Goal: Transaction & Acquisition: Purchase product/service

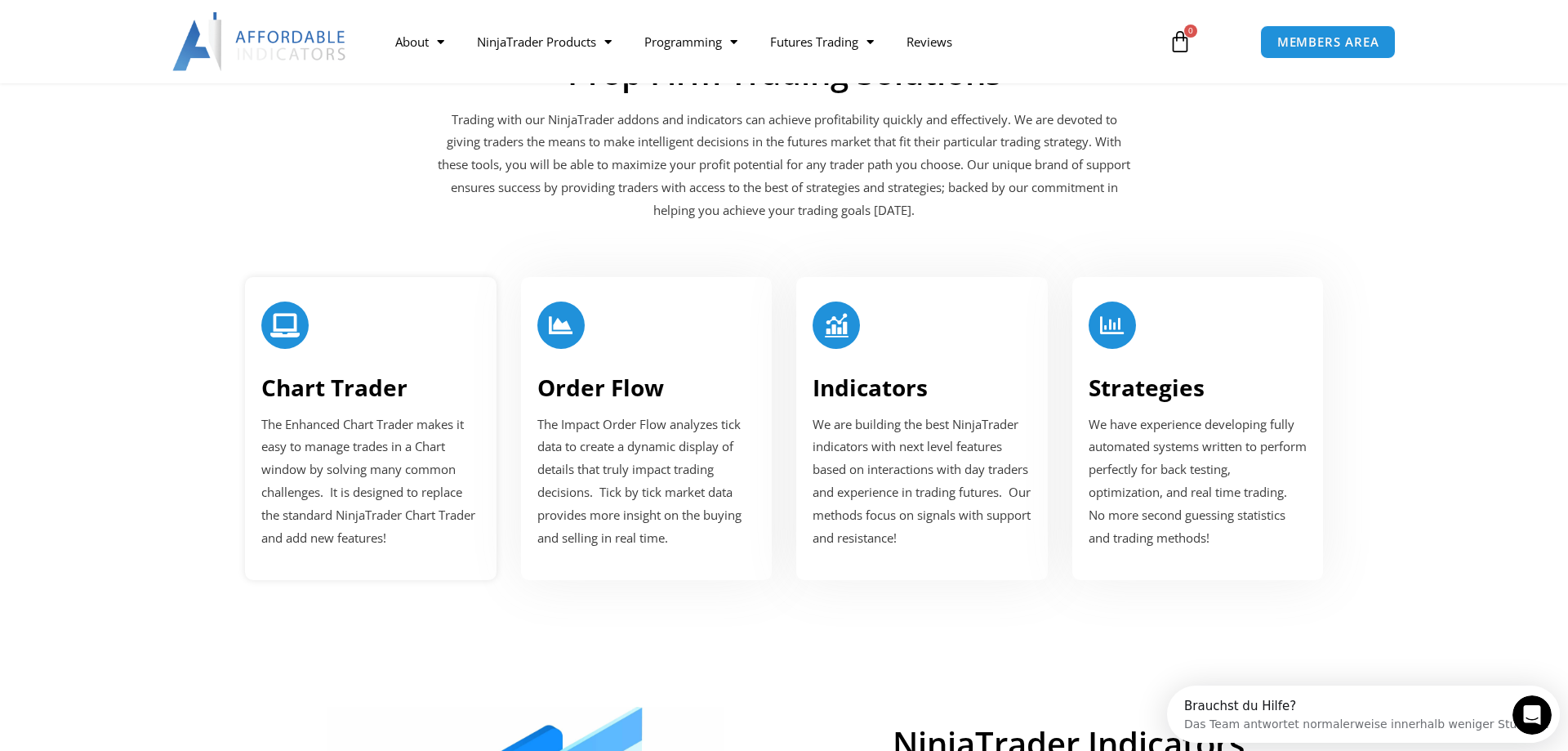
click at [273, 340] on div at bounding box center [285, 324] width 48 height 48
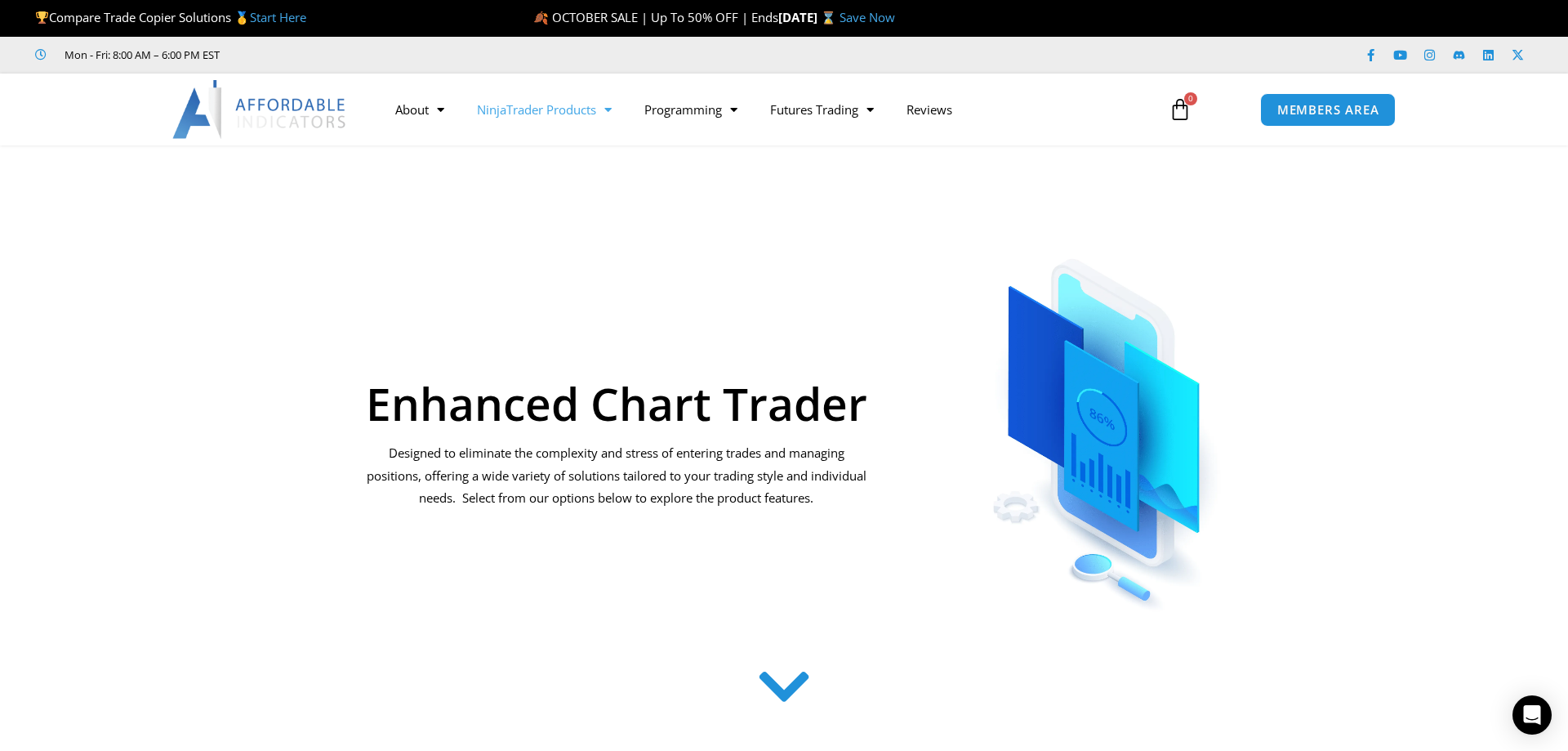
click at [600, 107] on link "NinjaTrader Products" at bounding box center [544, 109] width 167 height 38
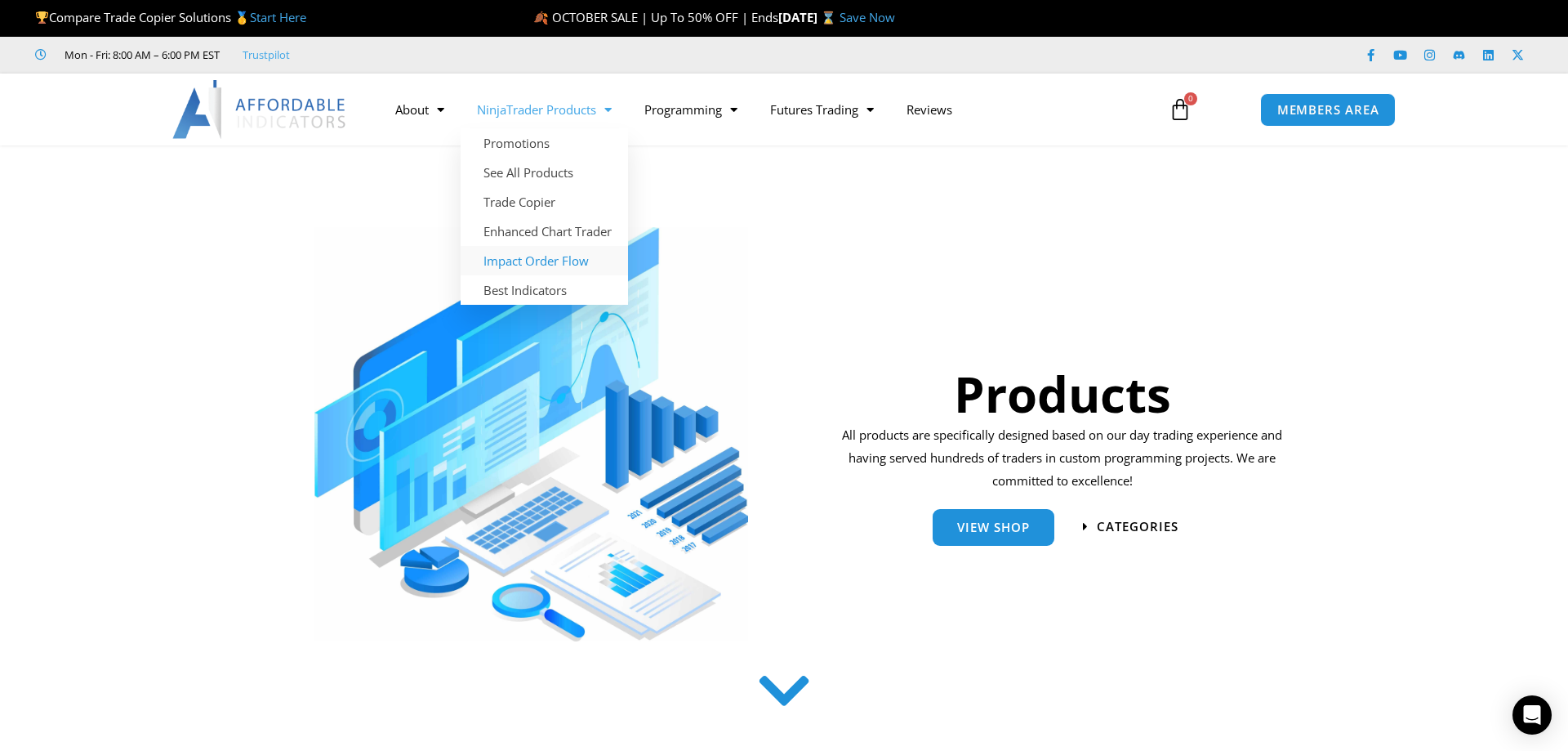
click at [525, 259] on link "Impact Order Flow" at bounding box center [544, 260] width 167 height 29
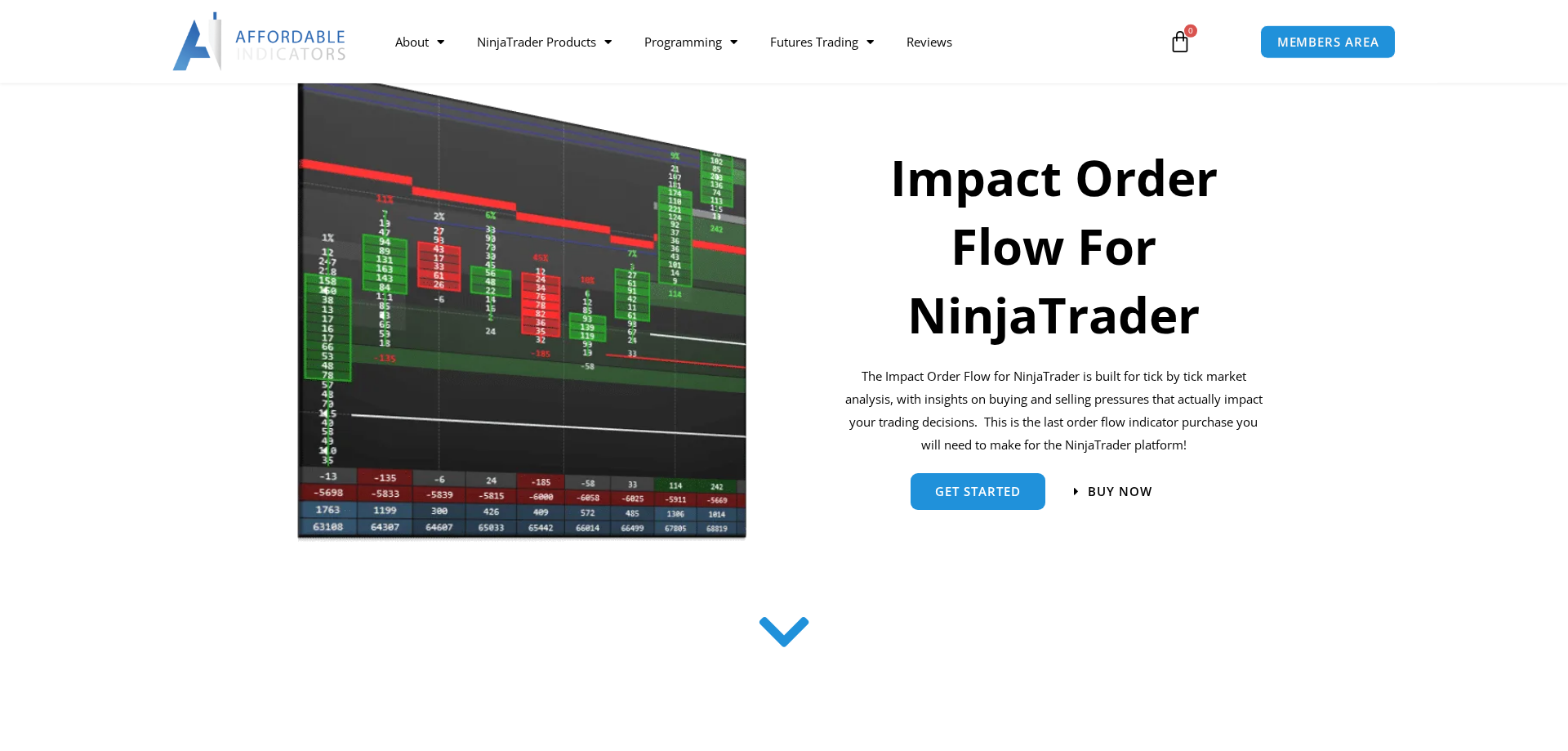
scroll to position [278, 0]
